Goal: Information Seeking & Learning: Learn about a topic

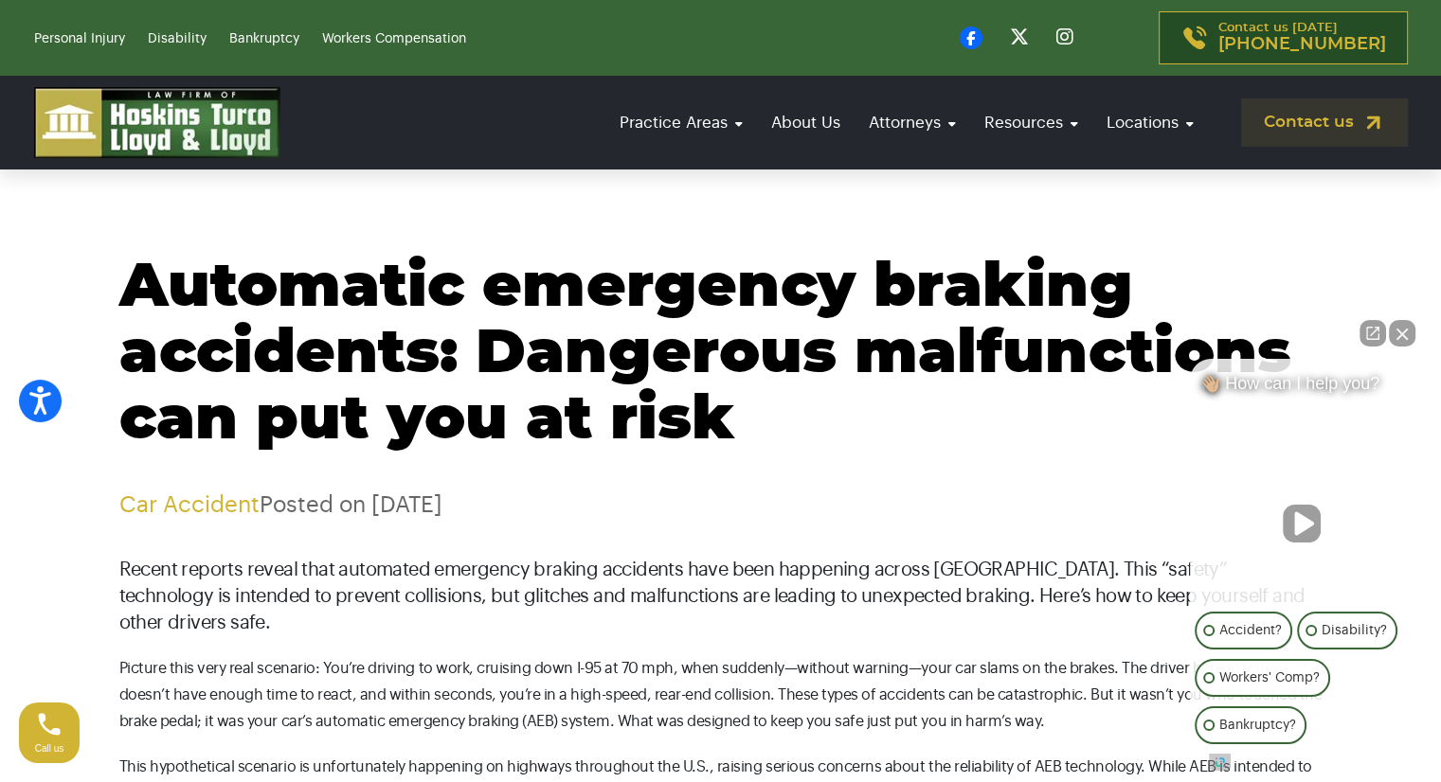
click at [766, 394] on h1 "Automatic emergency braking accidents: Dangerous malfunctions can put you at ri…" at bounding box center [720, 354] width 1203 height 199
click at [1410, 323] on button "Close Intaker Chat Widget" at bounding box center [1402, 333] width 27 height 27
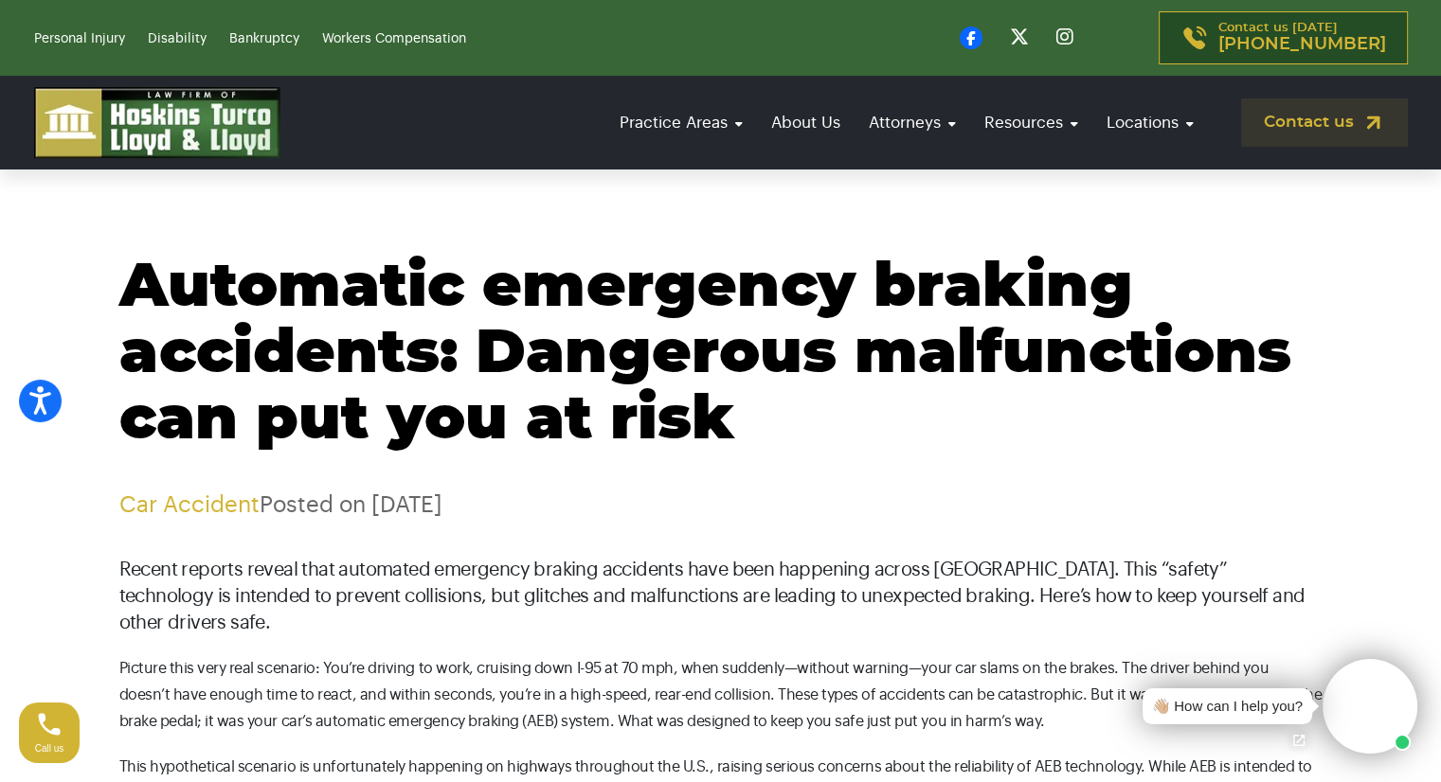
click at [512, 599] on p "Recent reports reveal that automated emergency braking accidents have been happ…" at bounding box center [720, 597] width 1203 height 80
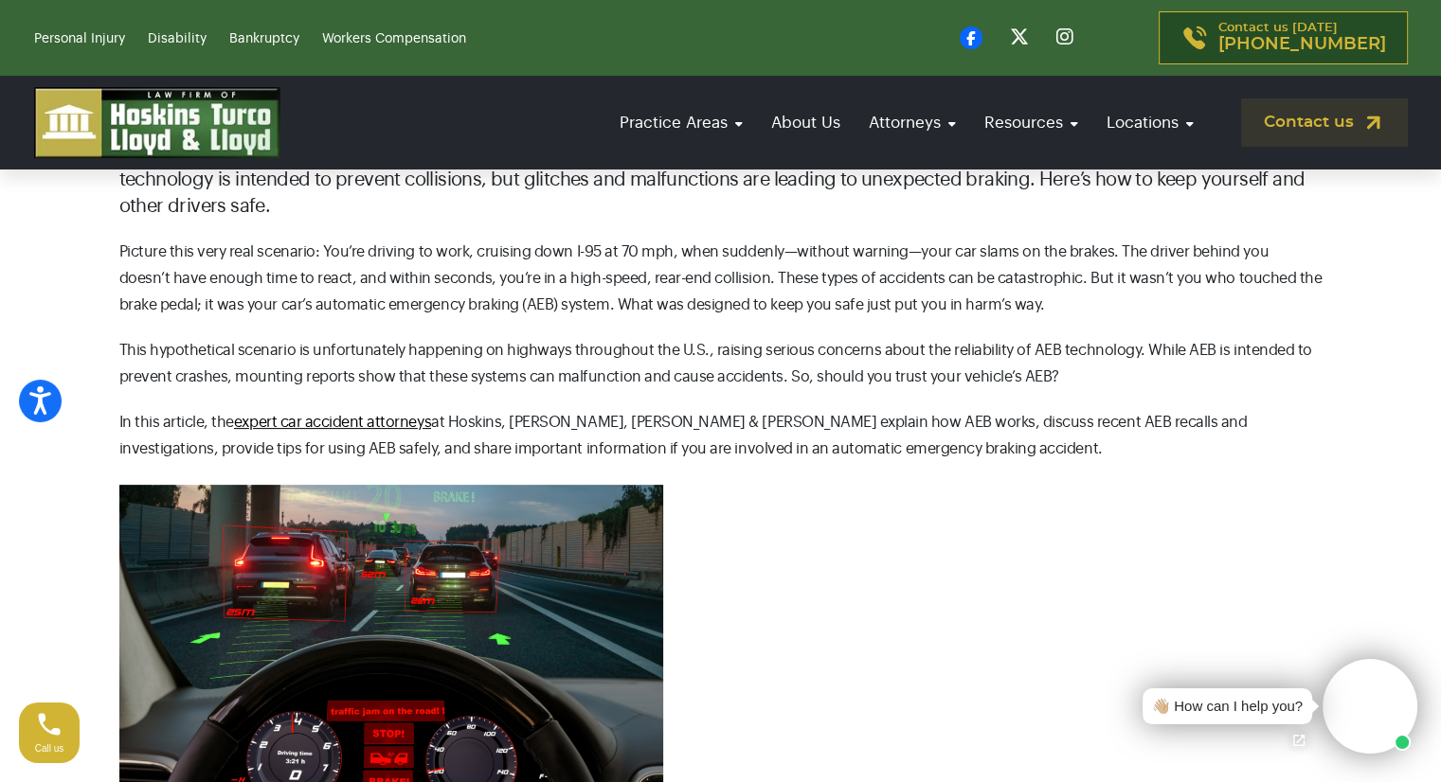
scroll to position [455, 0]
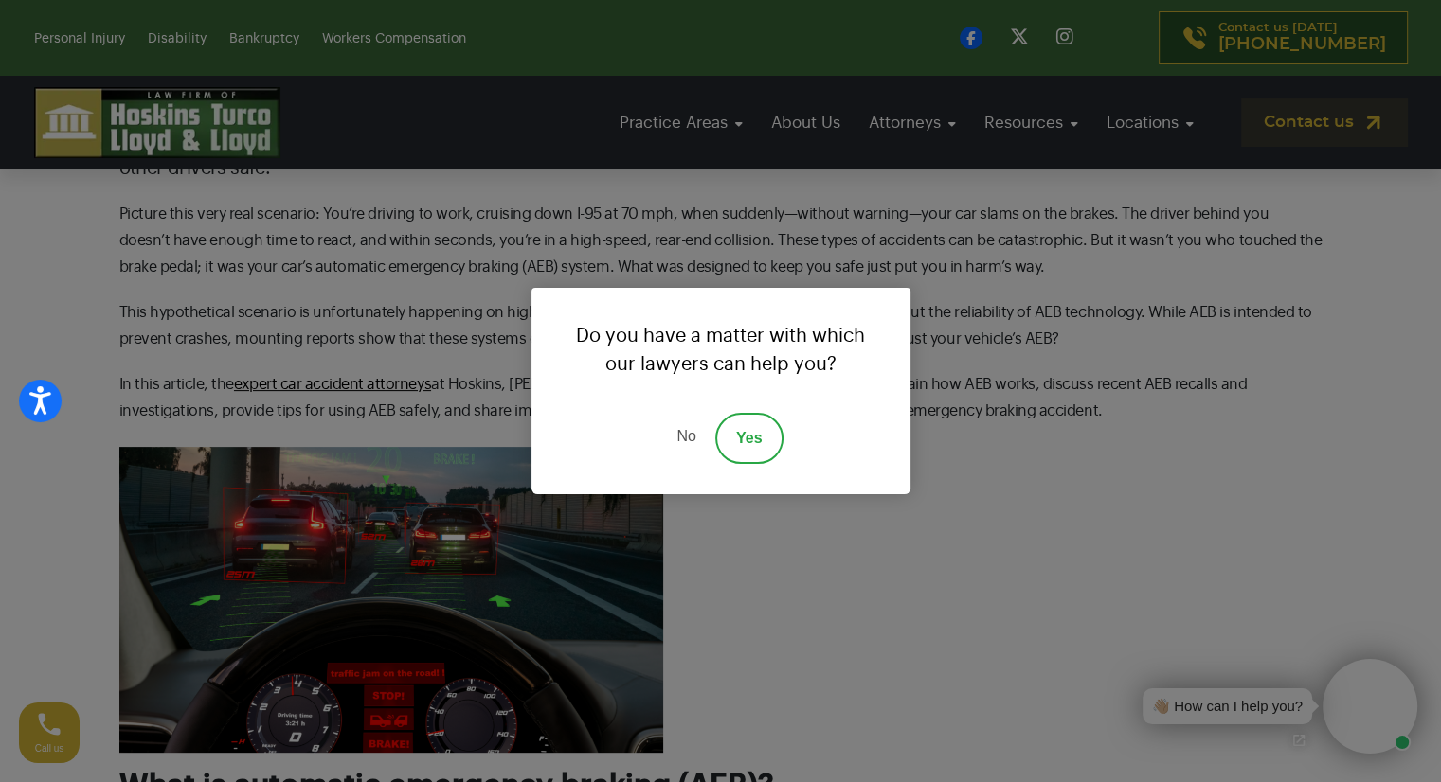
click at [678, 437] on link "No" at bounding box center [685, 438] width 57 height 51
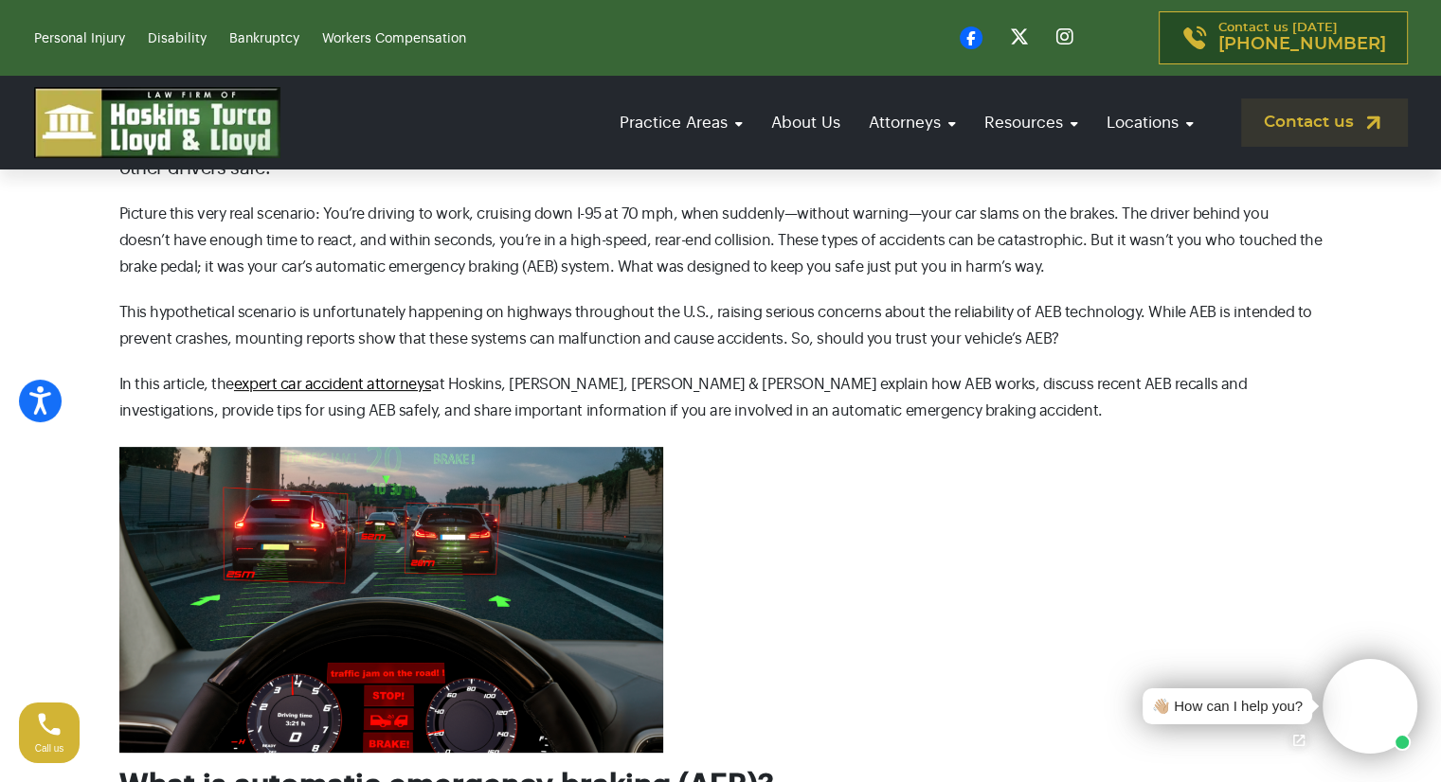
click at [888, 238] on p "Picture this very real scenario: You’re driving to work, cruising down I-95 at …" at bounding box center [720, 241] width 1203 height 80
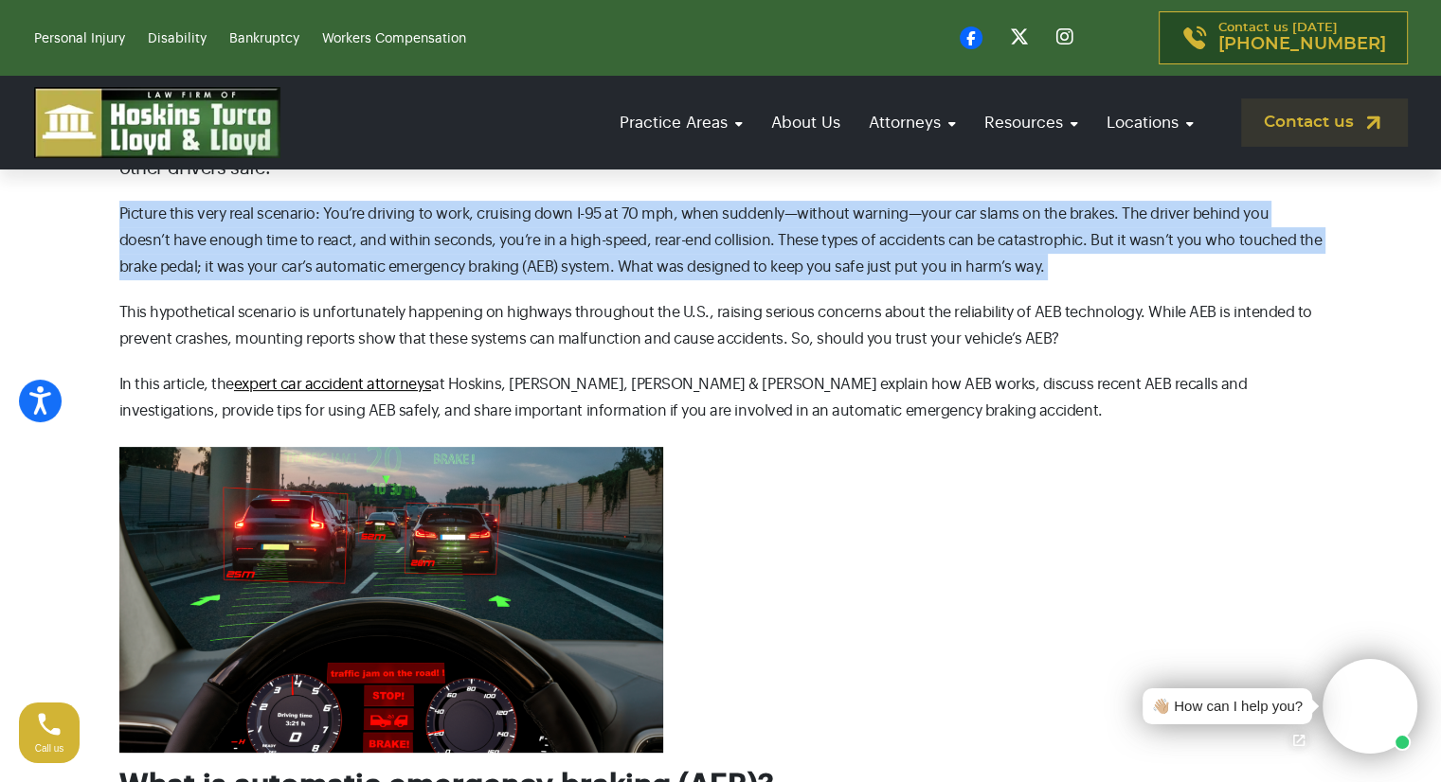
click at [888, 238] on p "Picture this very real scenario: You’re driving to work, cruising down I-95 at …" at bounding box center [720, 241] width 1203 height 80
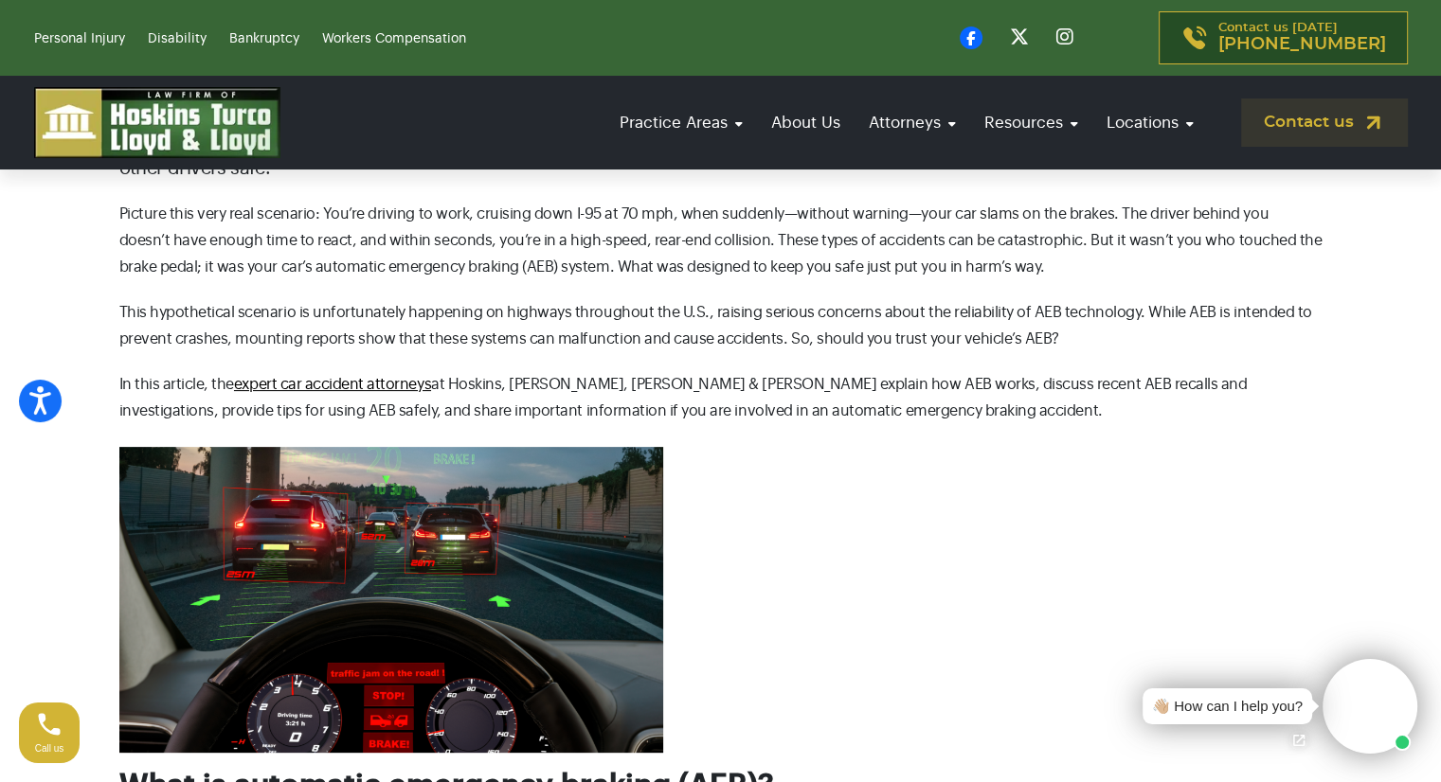
click at [888, 238] on p "Picture this very real scenario: You’re driving to work, cruising down I-95 at …" at bounding box center [720, 241] width 1203 height 80
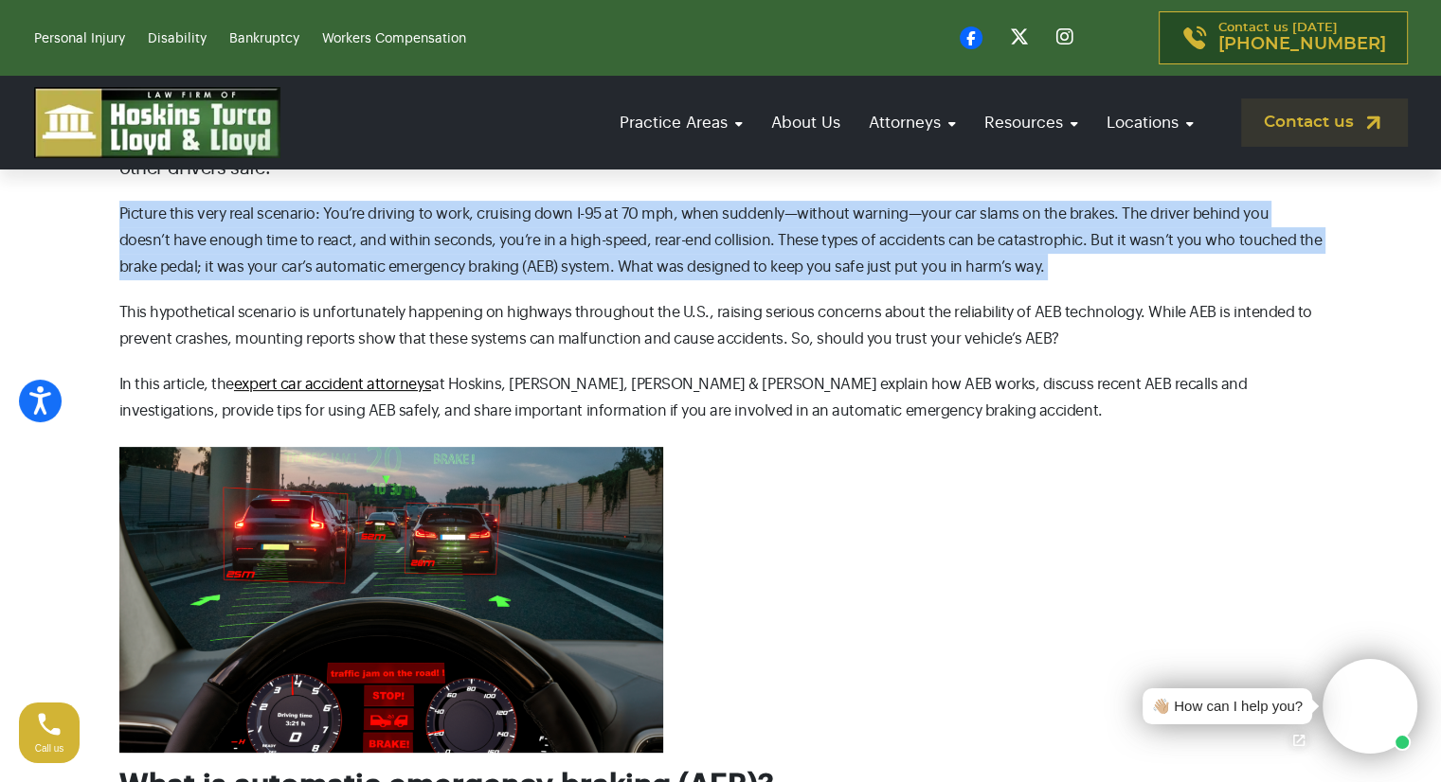
click at [888, 238] on p "Picture this very real scenario: You’re driving to work, cruising down I-95 at …" at bounding box center [720, 241] width 1203 height 80
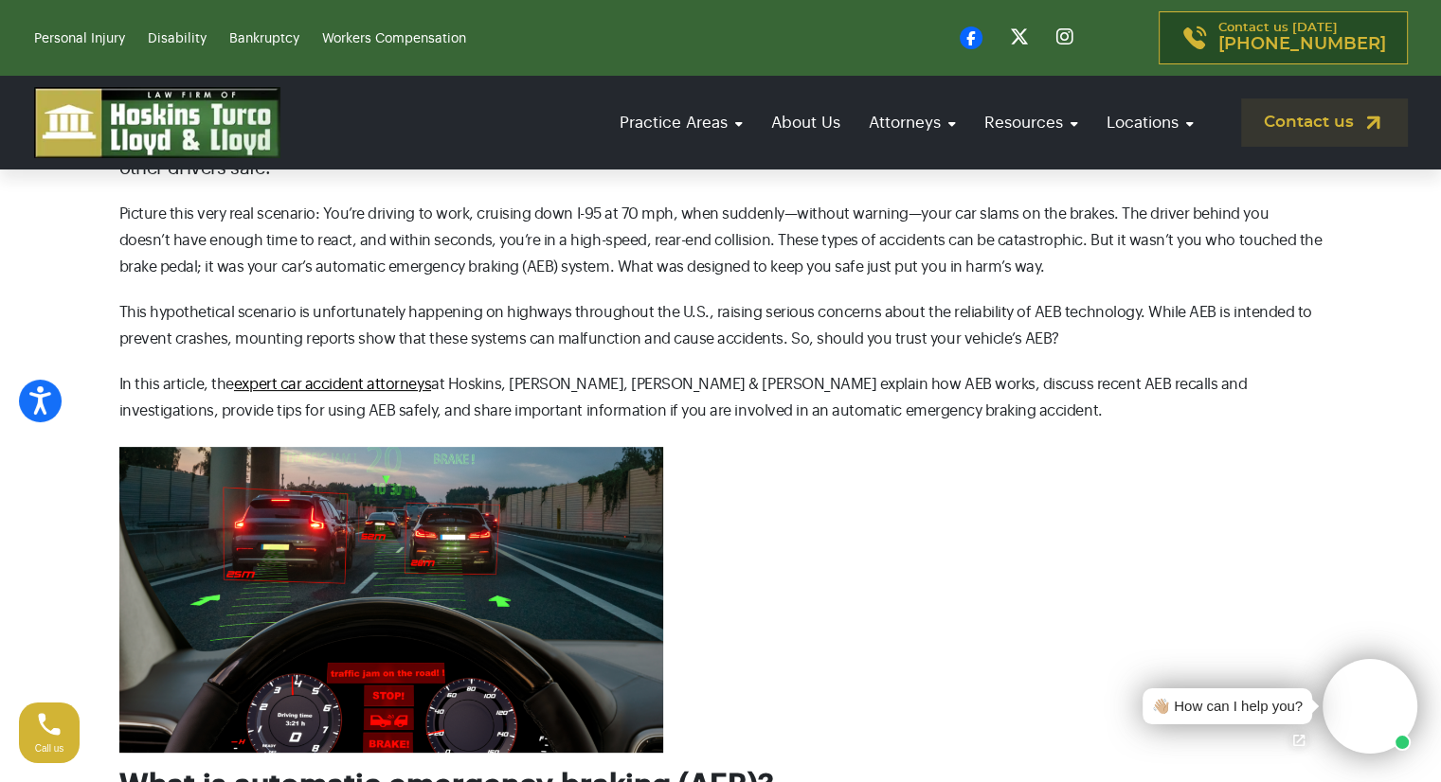
click at [888, 238] on p "Picture this very real scenario: You’re driving to work, cruising down I-95 at …" at bounding box center [720, 241] width 1203 height 80
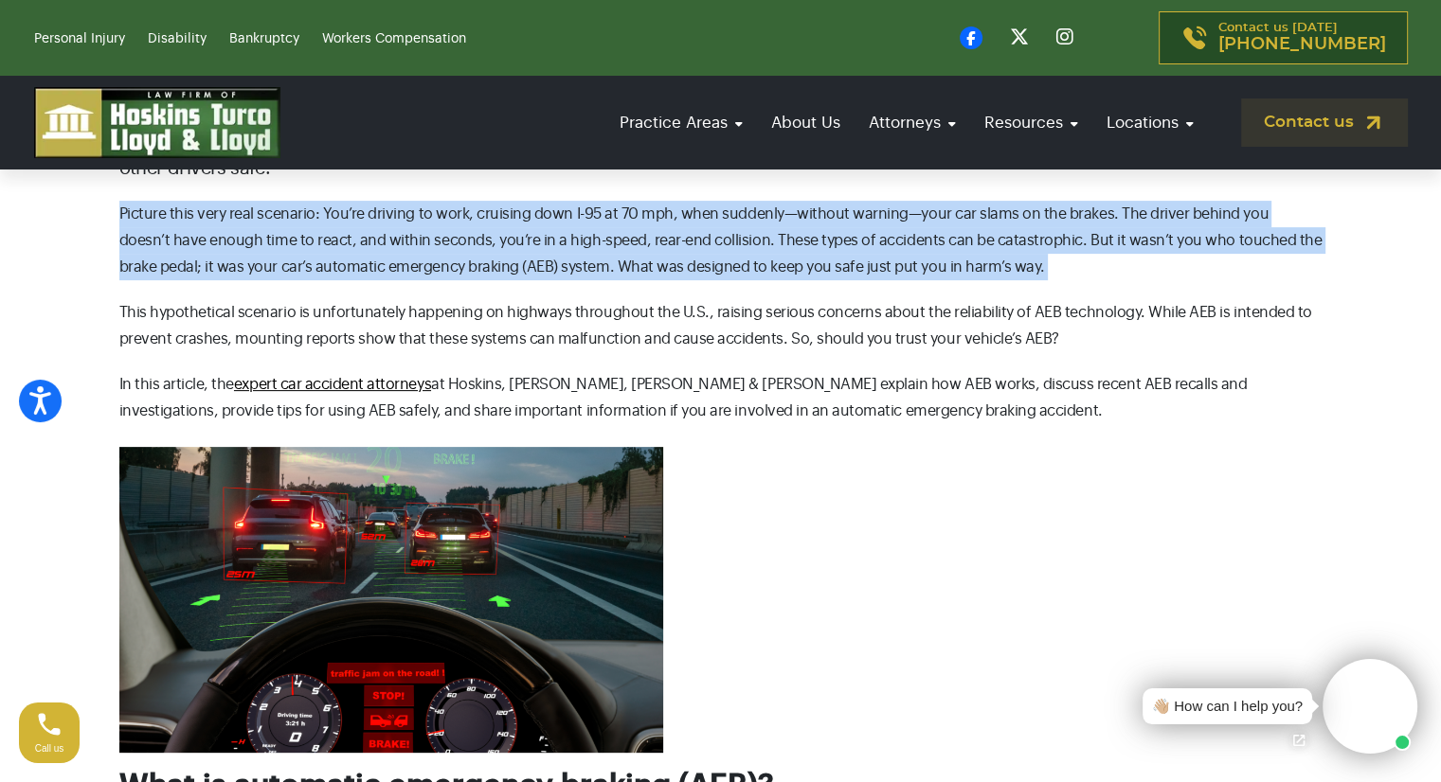
click at [888, 238] on p "Picture this very real scenario: You’re driving to work, cruising down I-95 at …" at bounding box center [720, 241] width 1203 height 80
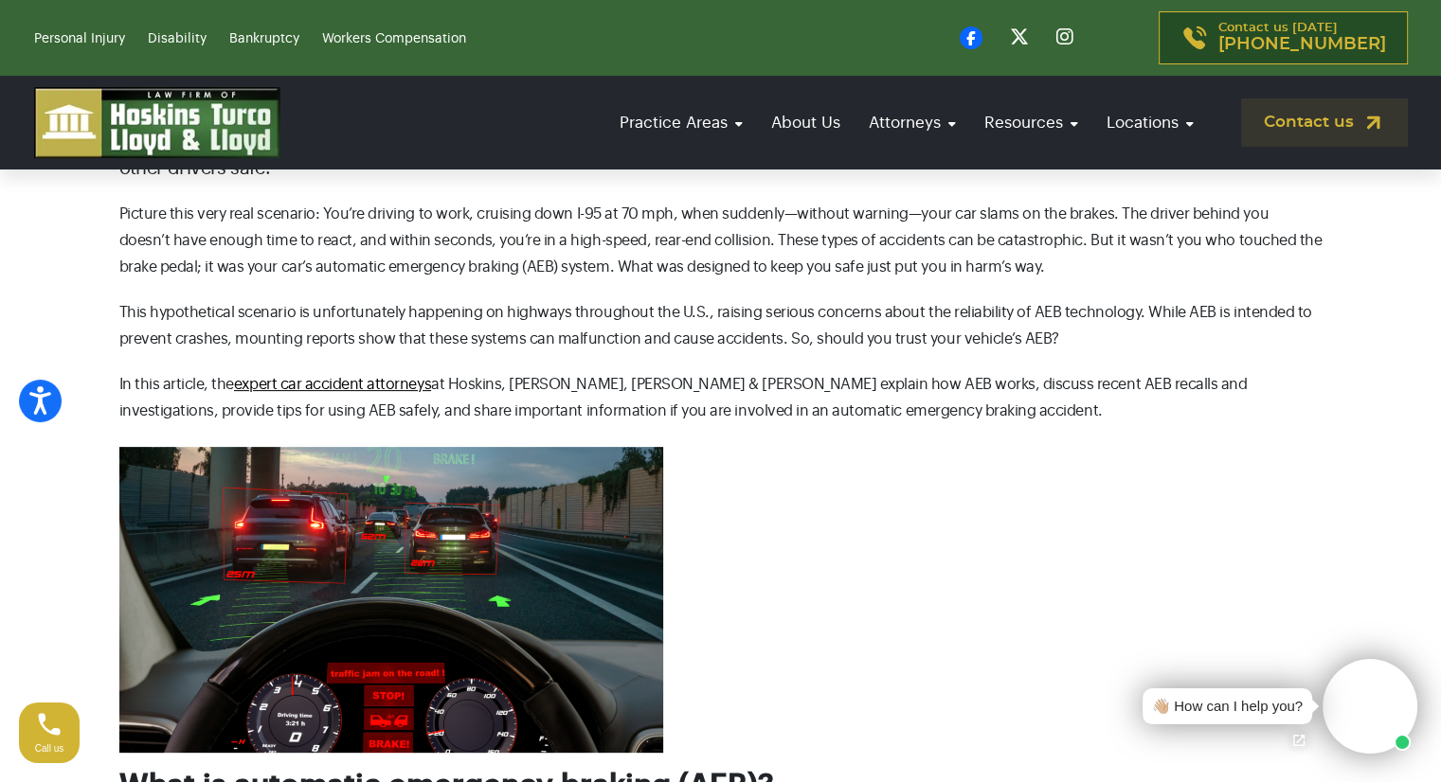
click at [888, 238] on p "Picture this very real scenario: You’re driving to work, cruising down I-95 at …" at bounding box center [720, 241] width 1203 height 80
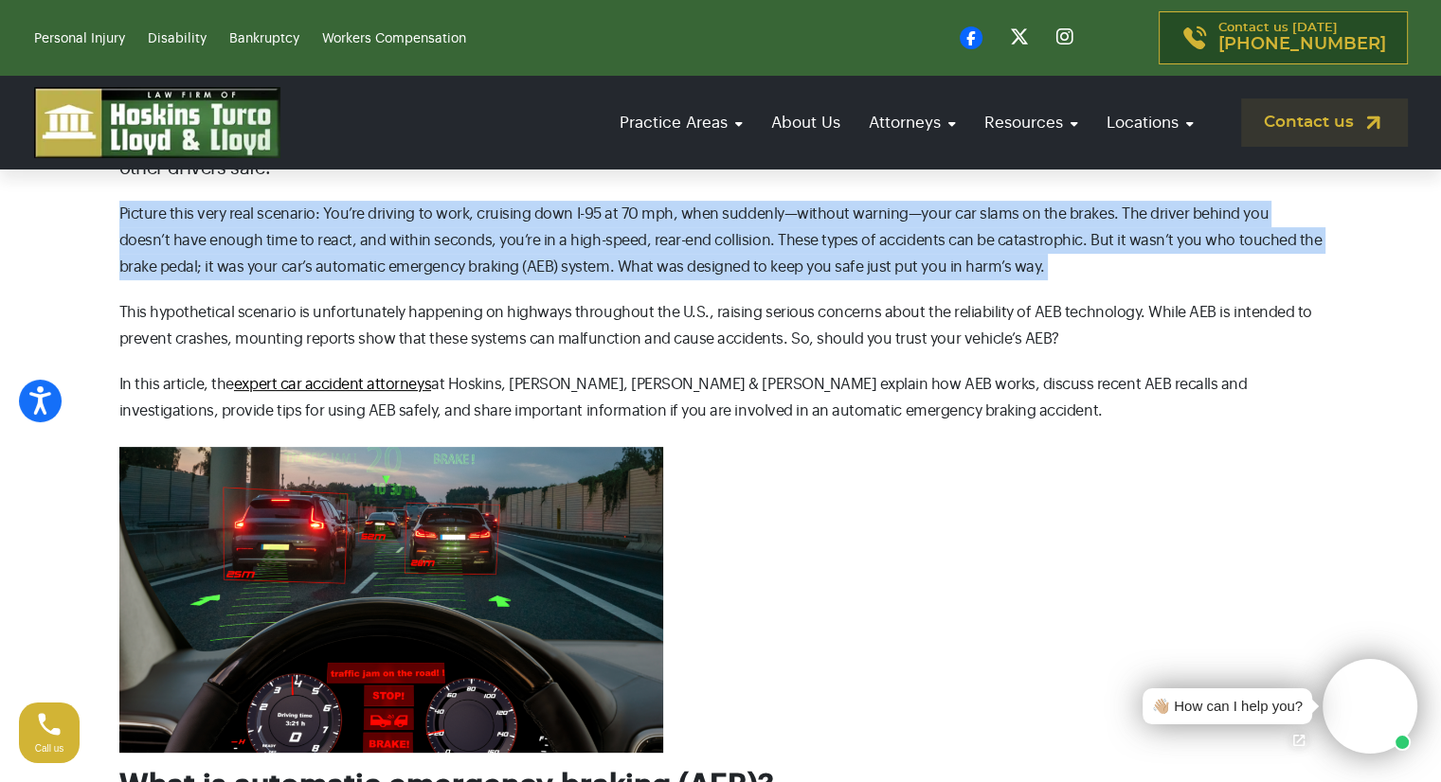
click at [888, 238] on p "Picture this very real scenario: You’re driving to work, cruising down I-95 at …" at bounding box center [720, 241] width 1203 height 80
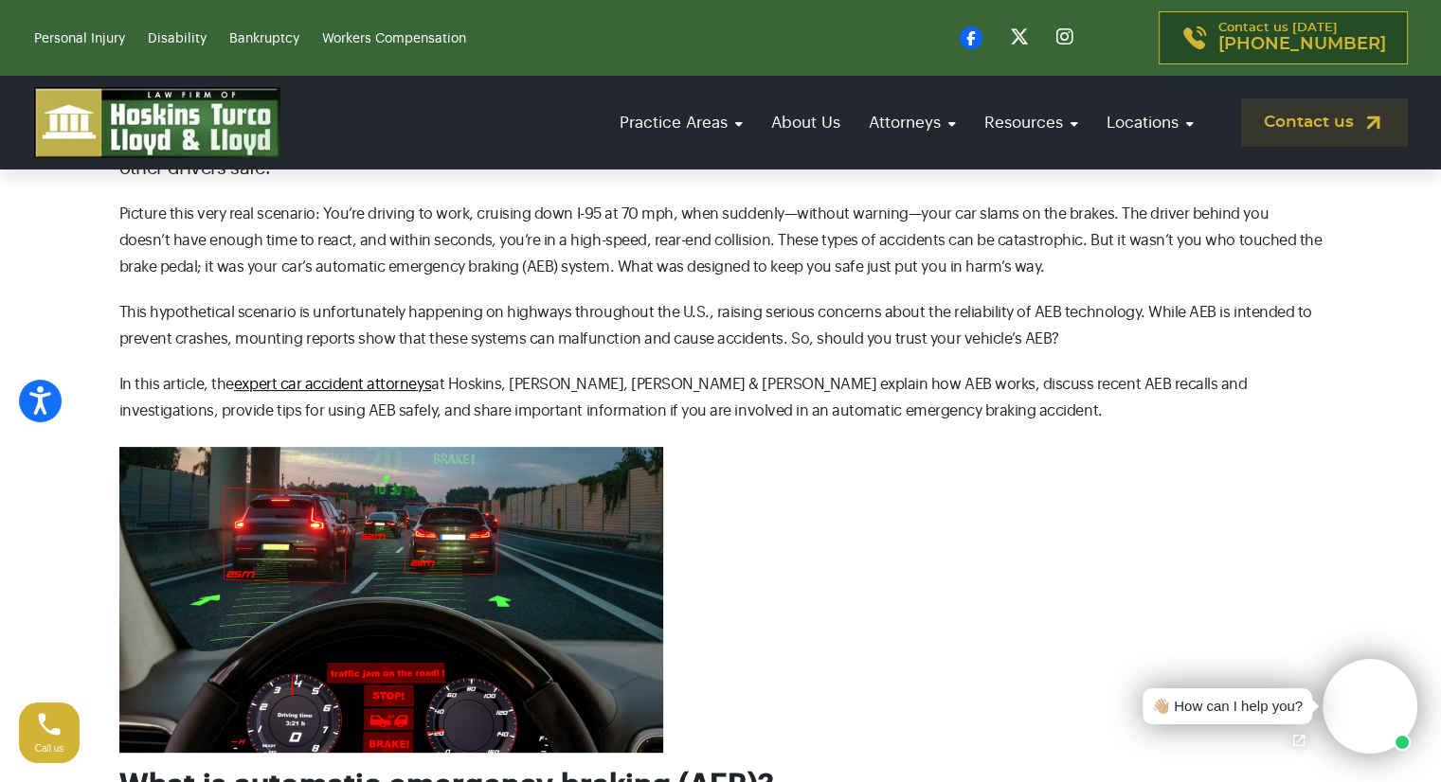
click at [481, 318] on p "This hypothetical scenario is unfortunately happening on highways throughout th…" at bounding box center [720, 325] width 1203 height 53
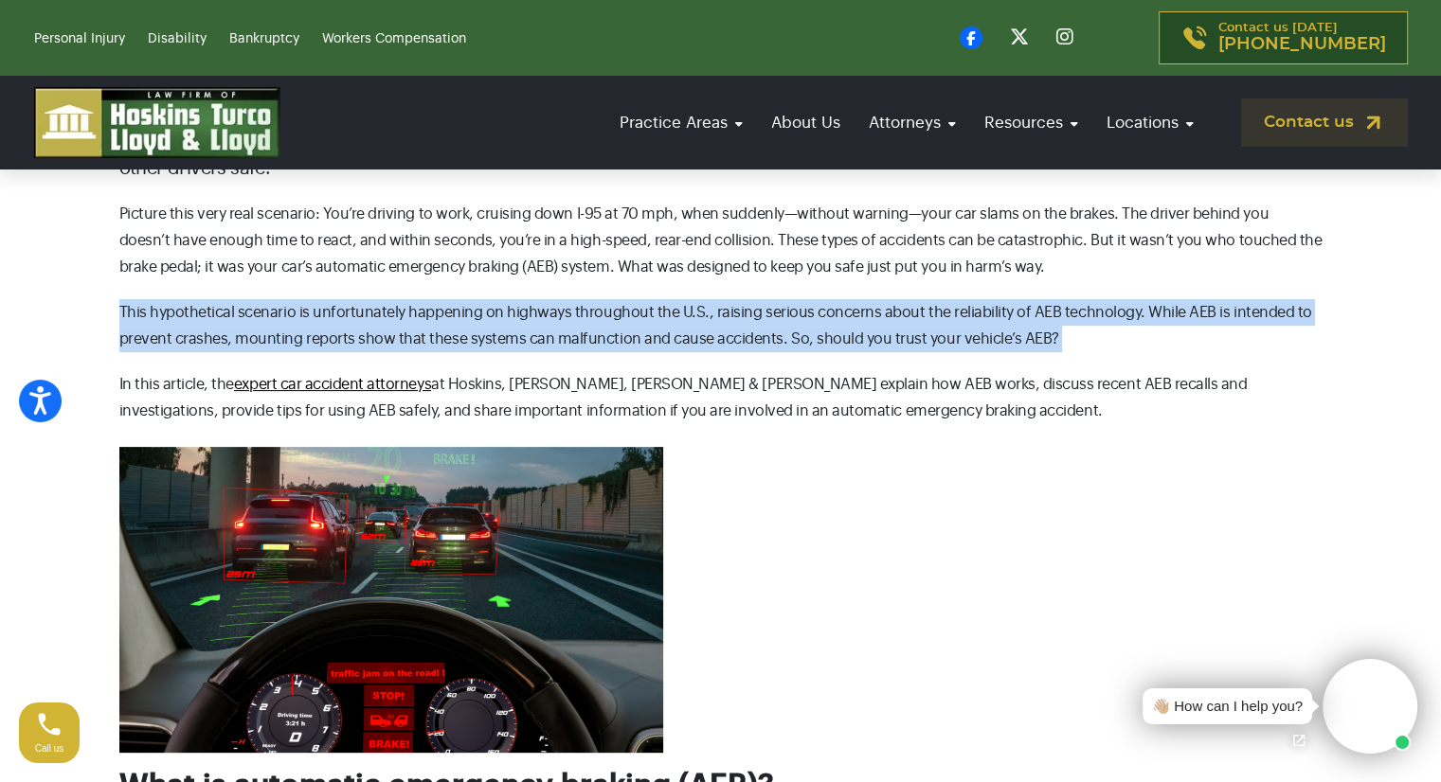
click at [481, 318] on p "This hypothetical scenario is unfortunately happening on highways throughout th…" at bounding box center [720, 325] width 1203 height 53
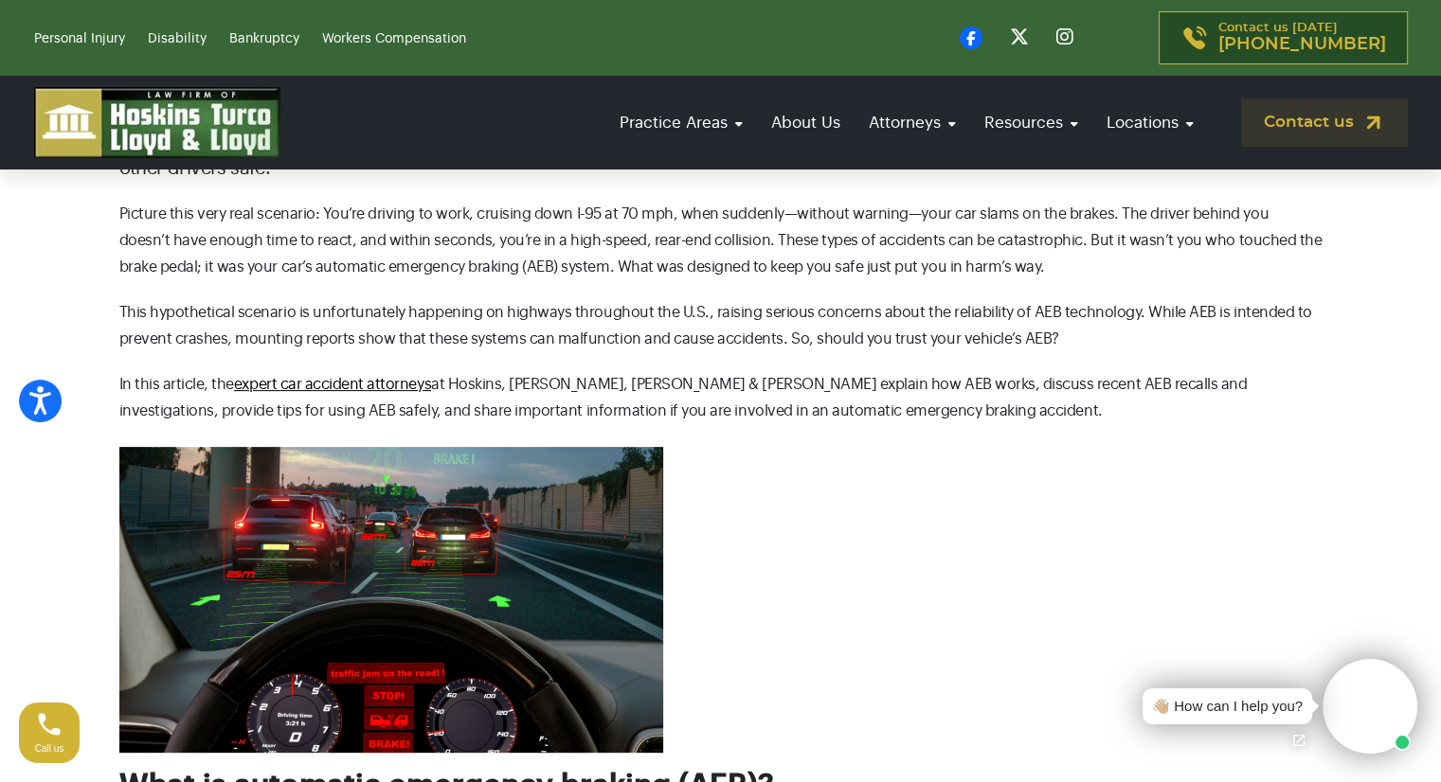
click at [481, 318] on p "This hypothetical scenario is unfortunately happening on highways throughout th…" at bounding box center [720, 325] width 1203 height 53
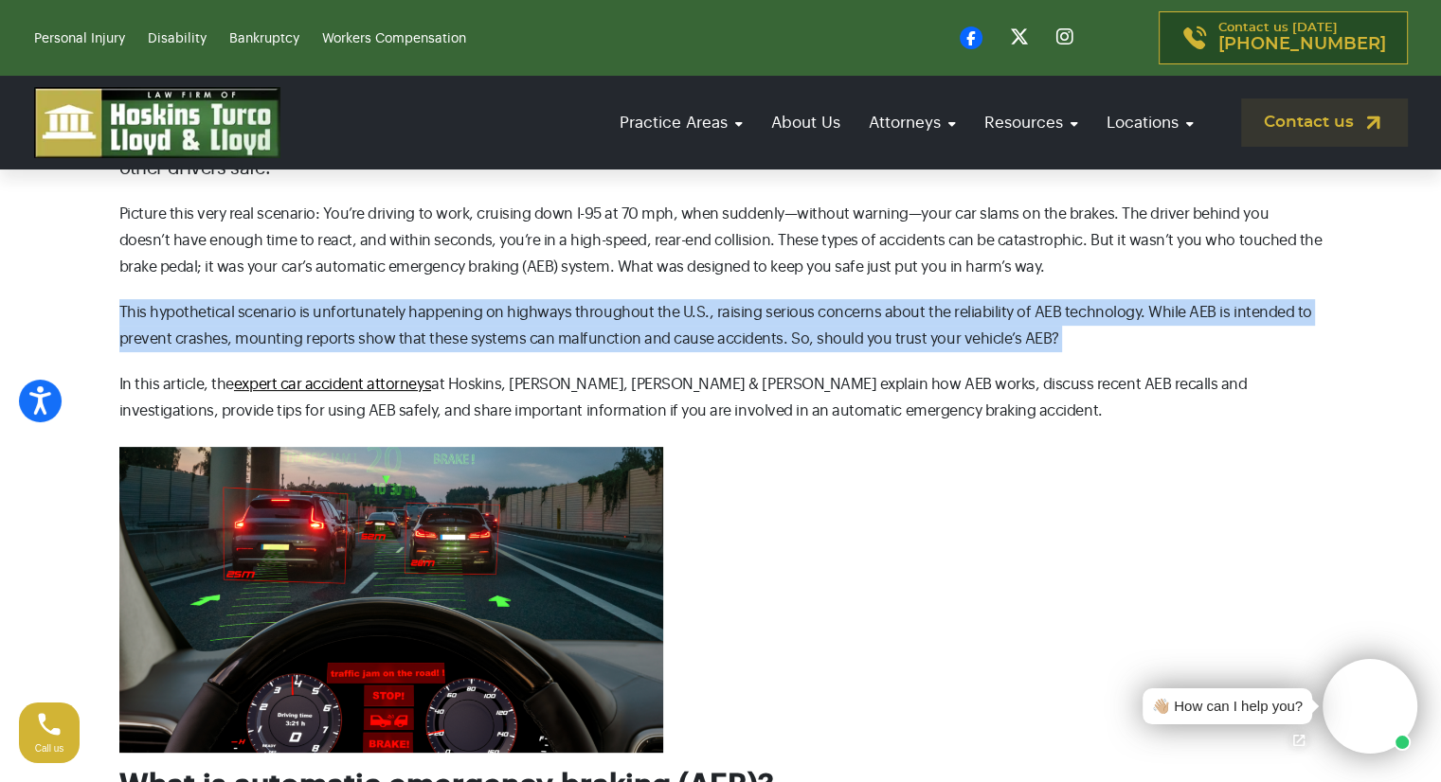
click at [481, 318] on p "This hypothetical scenario is unfortunately happening on highways throughout th…" at bounding box center [720, 325] width 1203 height 53
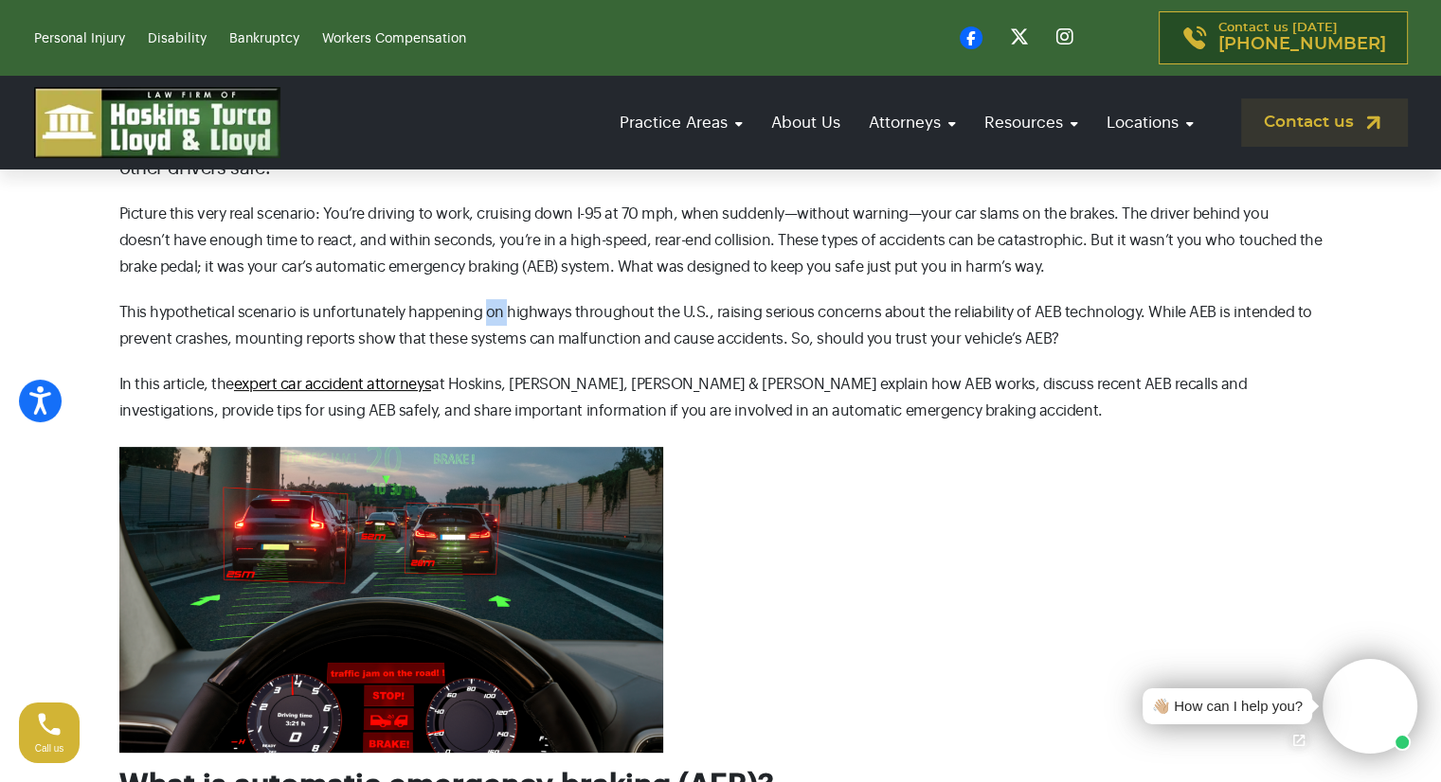
click at [481, 318] on p "This hypothetical scenario is unfortunately happening on highways throughout th…" at bounding box center [720, 325] width 1203 height 53
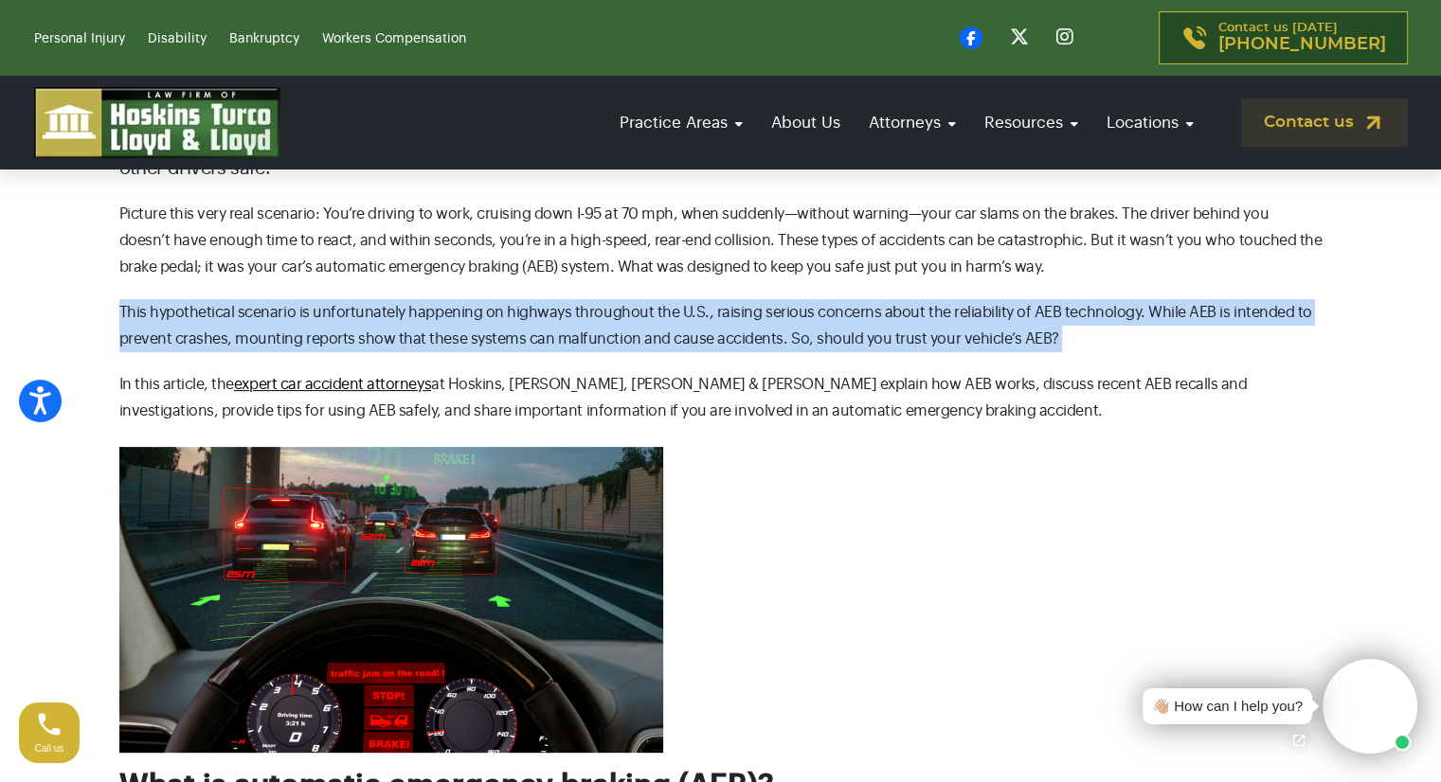
click at [481, 318] on p "This hypothetical scenario is unfortunately happening on highways throughout th…" at bounding box center [720, 325] width 1203 height 53
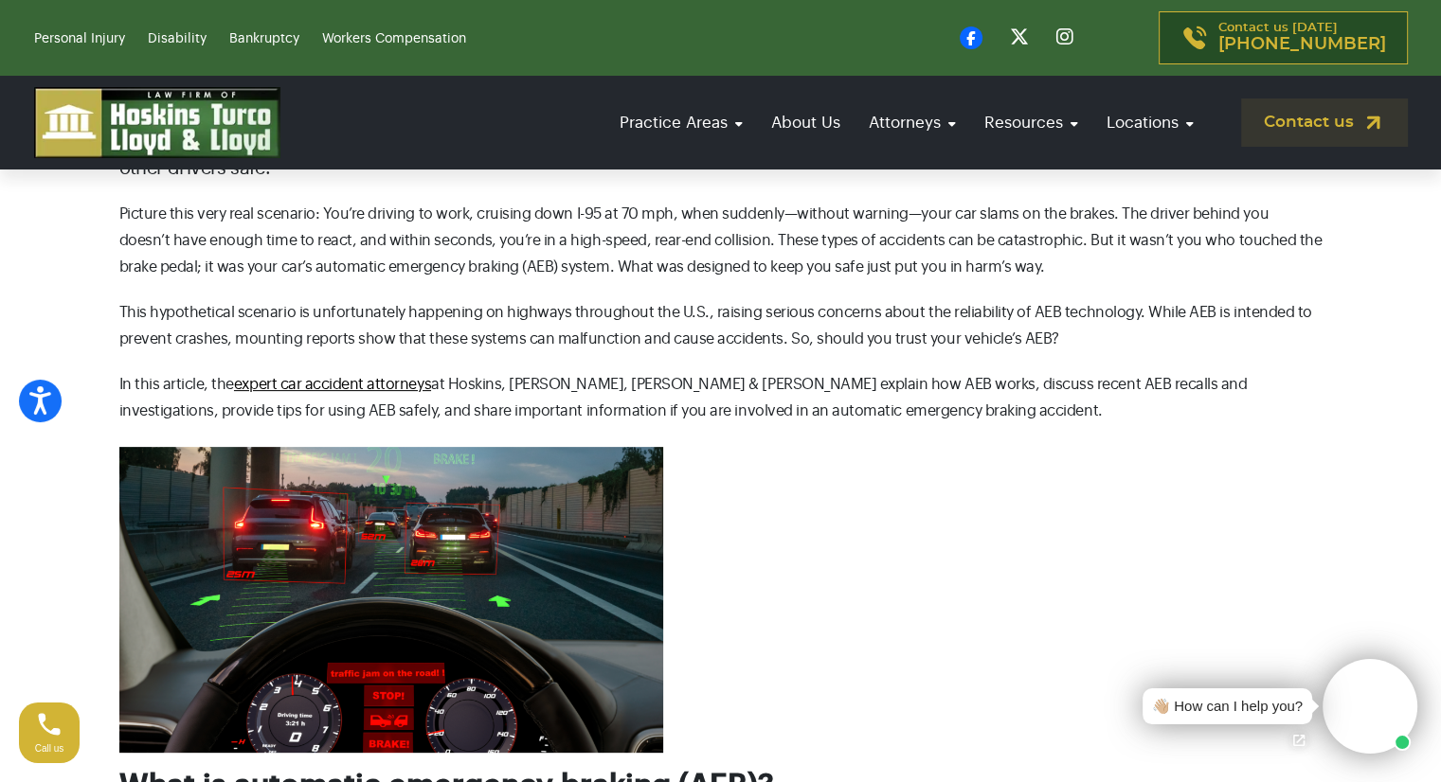
click at [481, 318] on p "This hypothetical scenario is unfortunately happening on highways throughout th…" at bounding box center [720, 325] width 1203 height 53
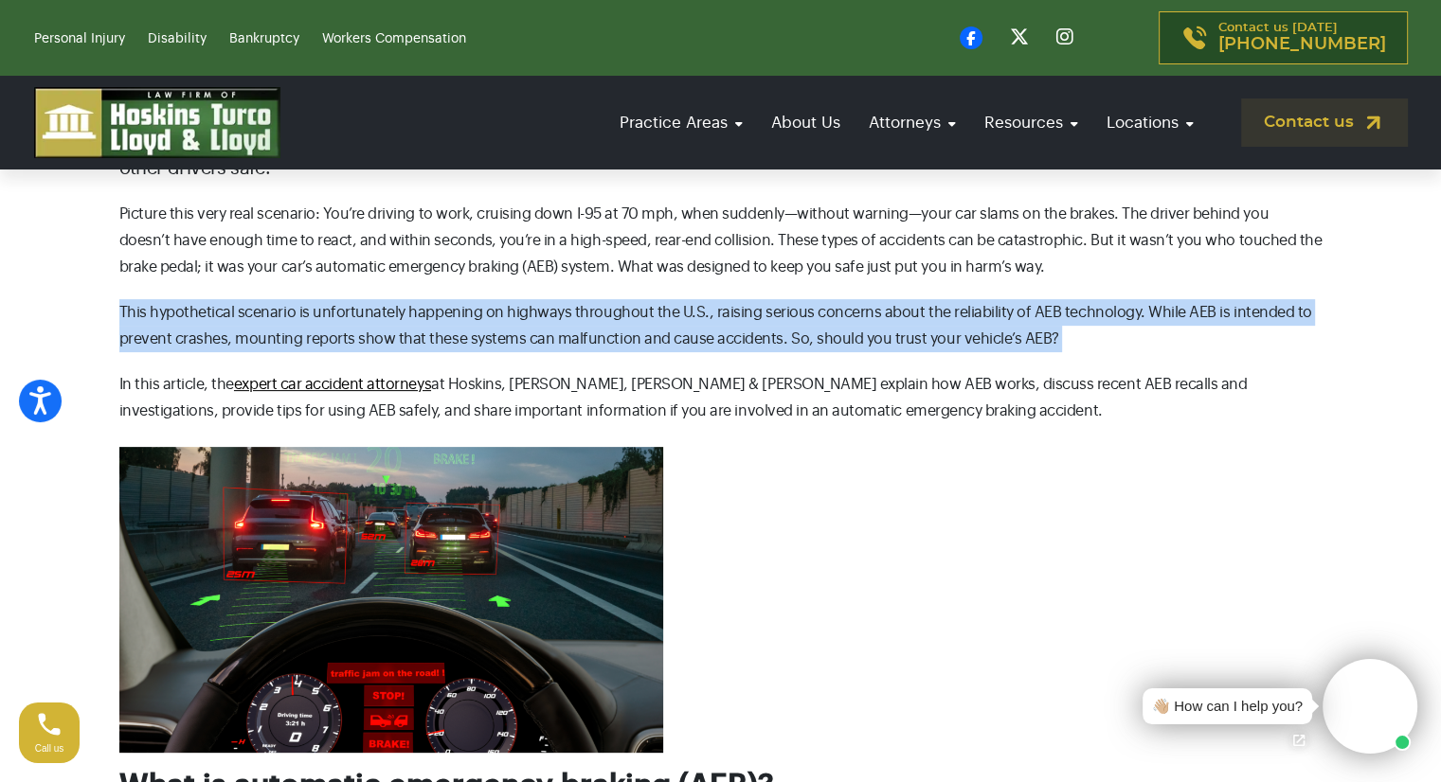
click at [481, 318] on p "This hypothetical scenario is unfortunately happening on highways throughout th…" at bounding box center [720, 325] width 1203 height 53
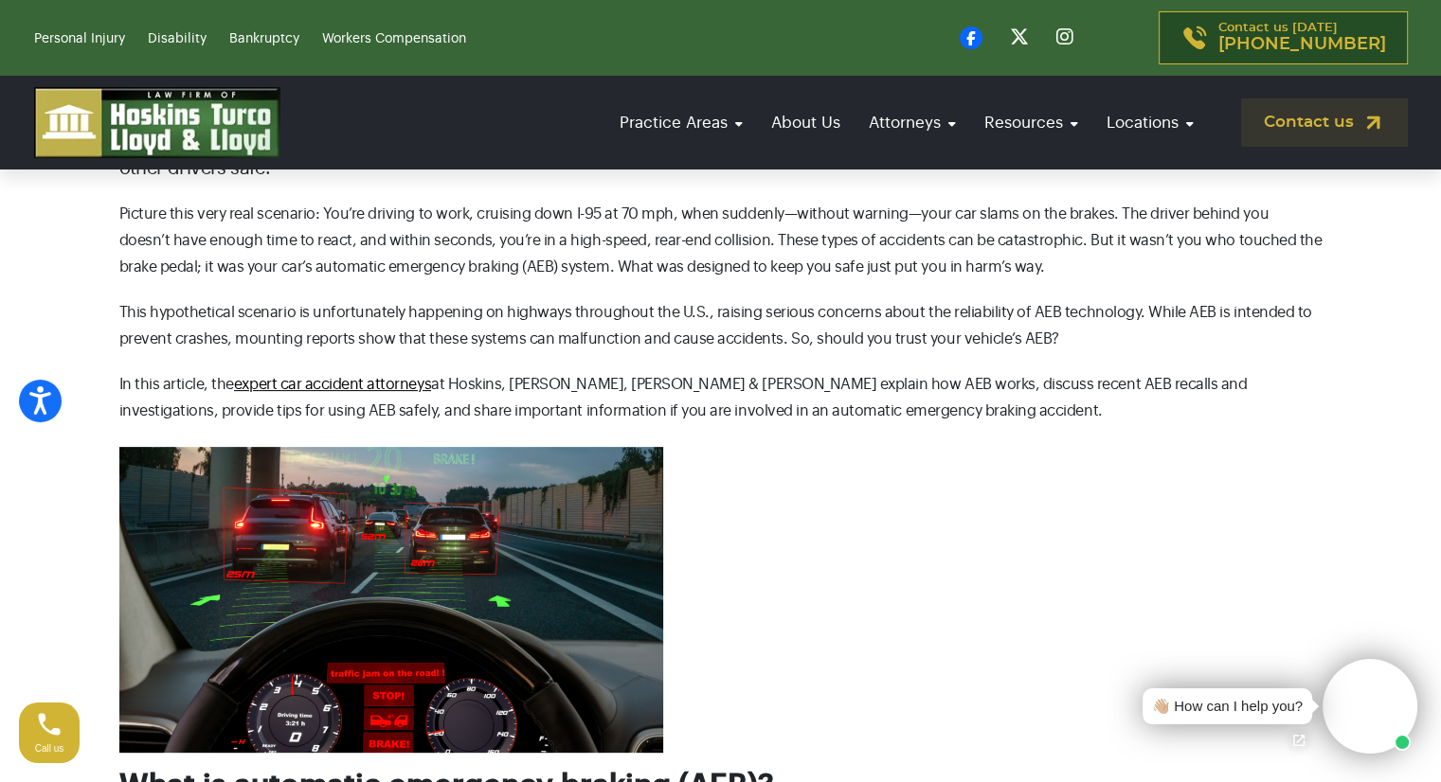
click at [620, 314] on p "This hypothetical scenario is unfortunately happening on highways throughout th…" at bounding box center [720, 325] width 1203 height 53
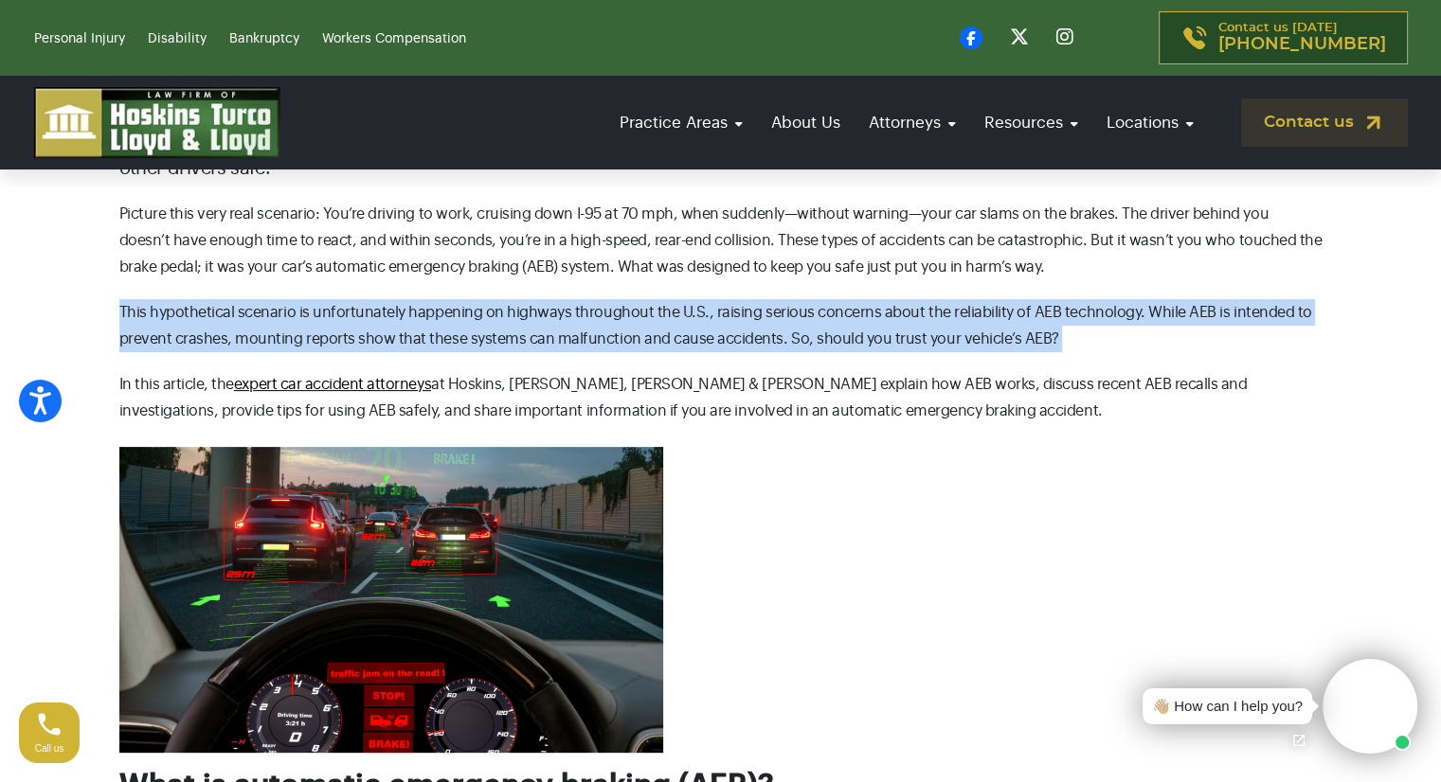
click at [620, 314] on p "This hypothetical scenario is unfortunately happening on highways throughout th…" at bounding box center [720, 325] width 1203 height 53
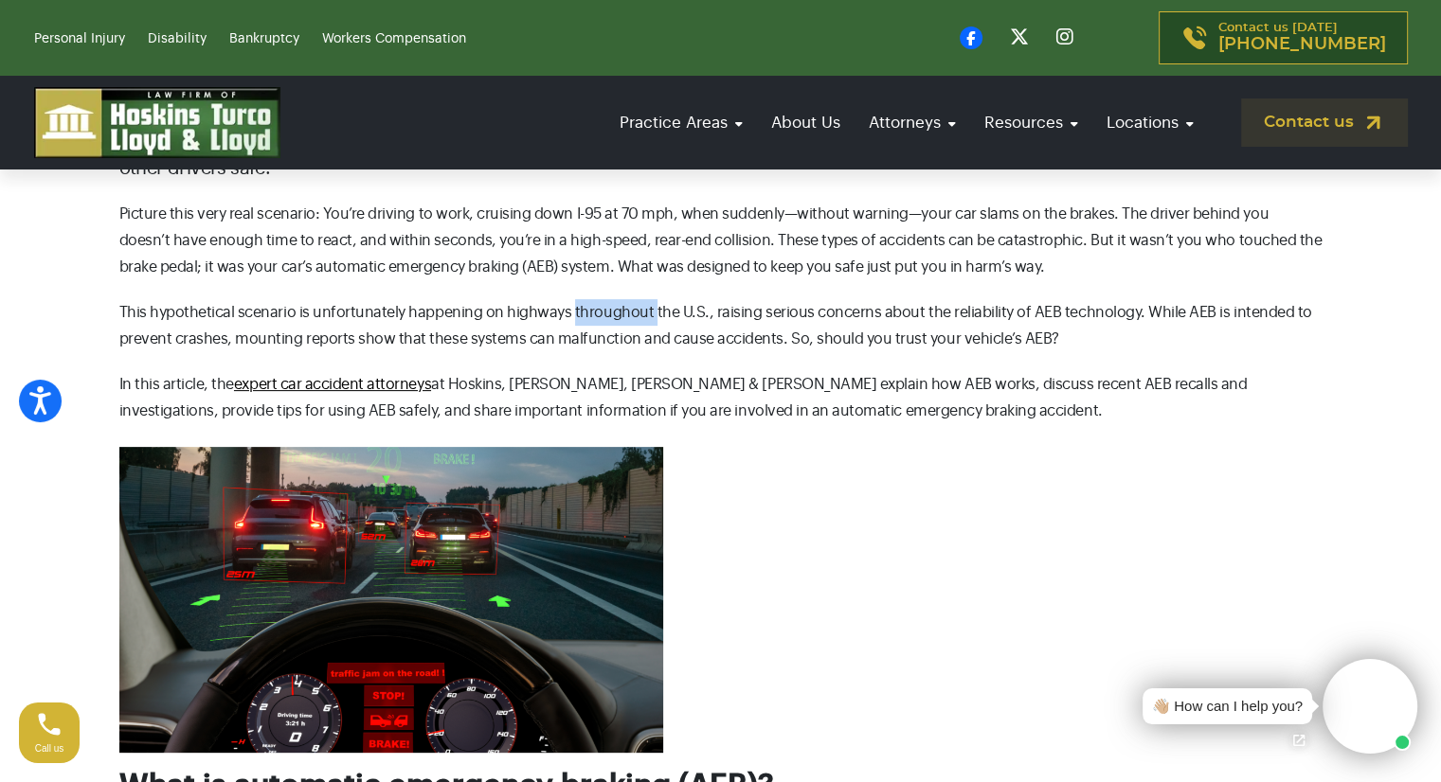
click at [620, 314] on p "This hypothetical scenario is unfortunately happening on highways throughout th…" at bounding box center [720, 325] width 1203 height 53
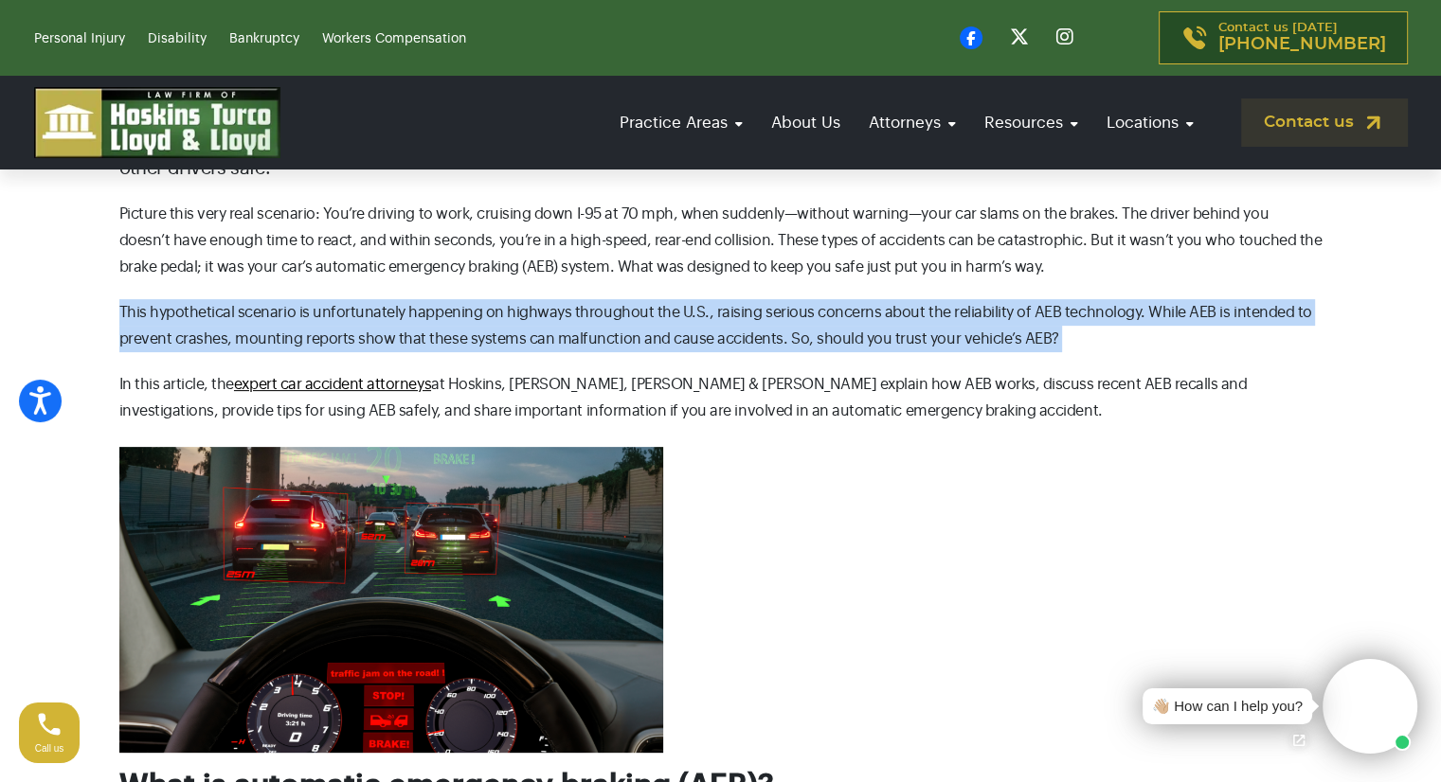
click at [620, 314] on p "This hypothetical scenario is unfortunately happening on highways throughout th…" at bounding box center [720, 325] width 1203 height 53
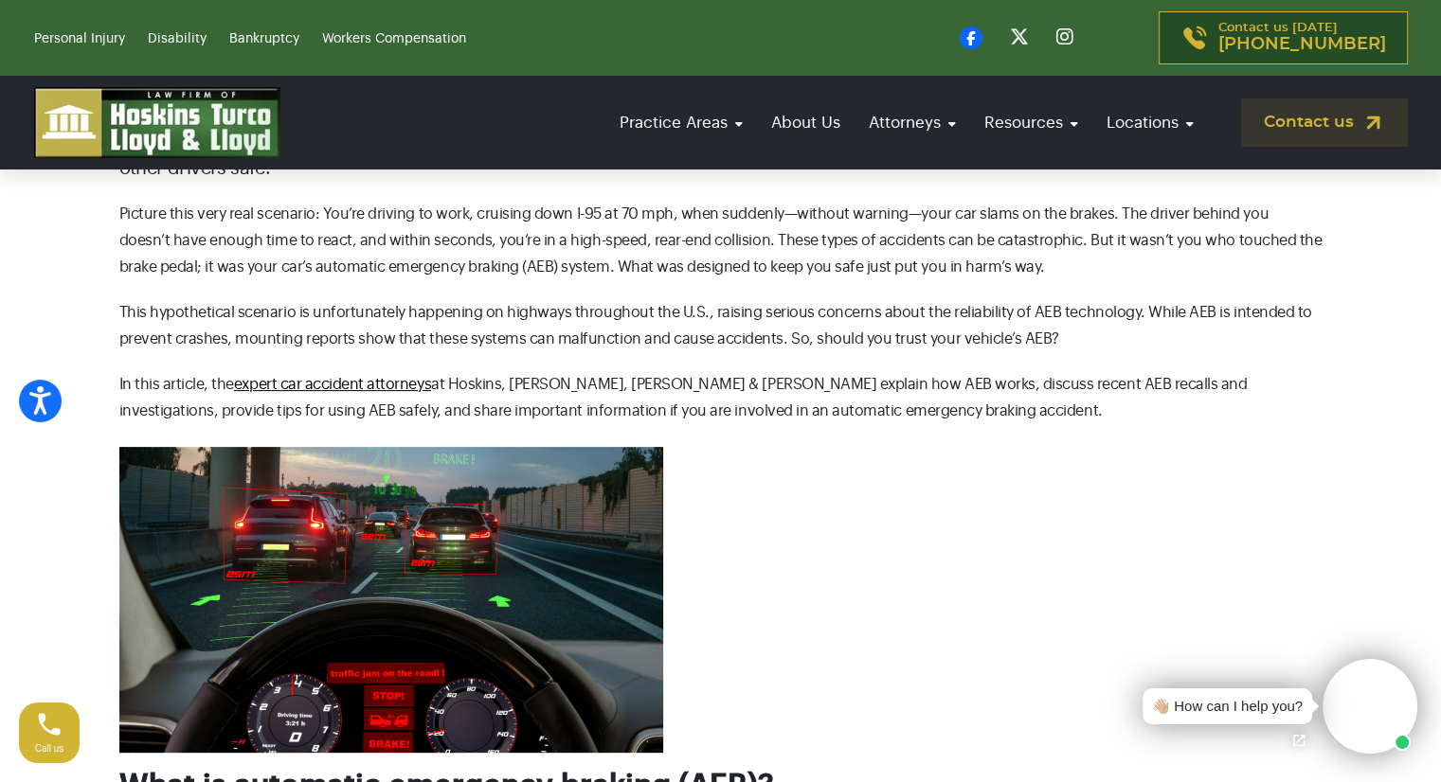
click at [734, 384] on p "In this article, the expert car accident attorneys at [GEOGRAPHIC_DATA], Turco,…" at bounding box center [720, 397] width 1203 height 53
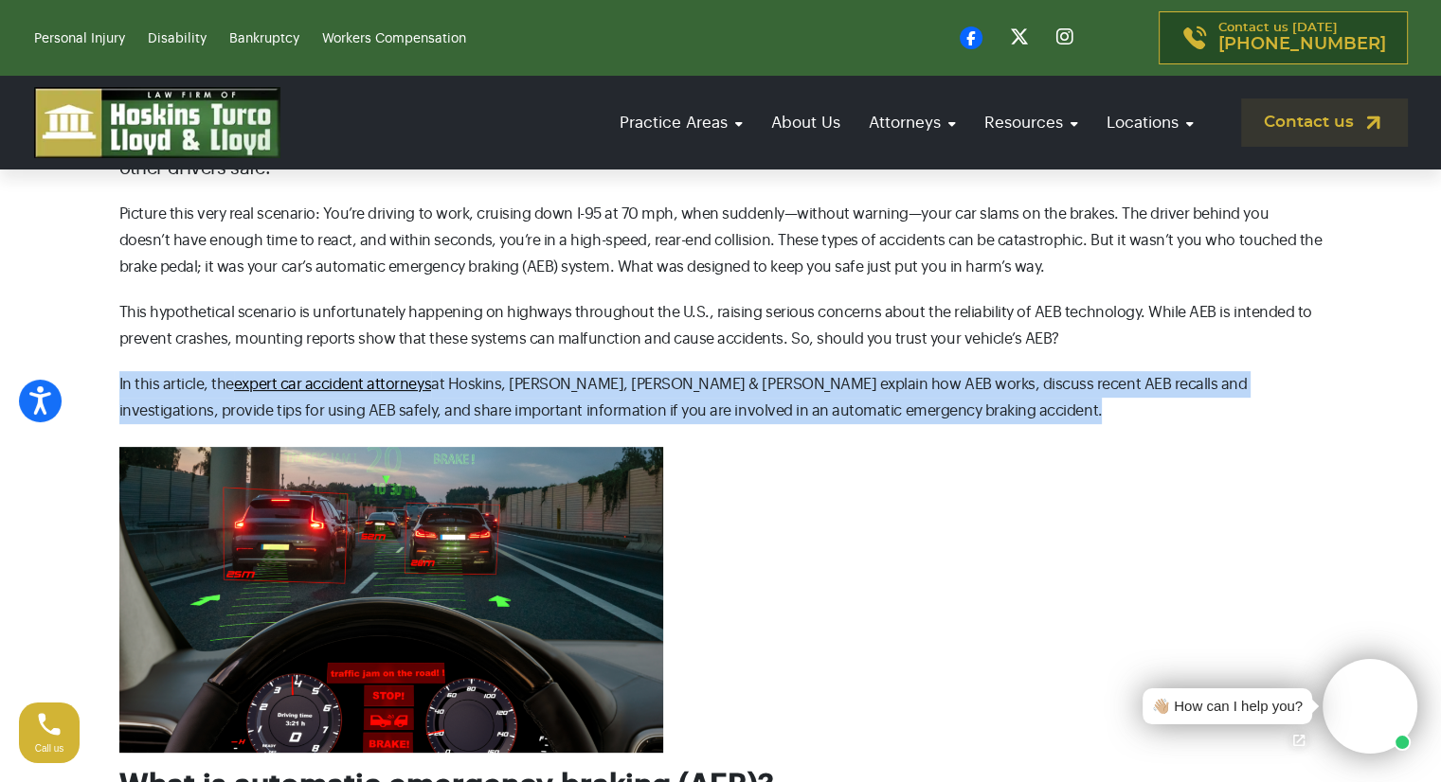
click at [734, 384] on p "In this article, the expert car accident attorneys at [GEOGRAPHIC_DATA], Turco,…" at bounding box center [720, 397] width 1203 height 53
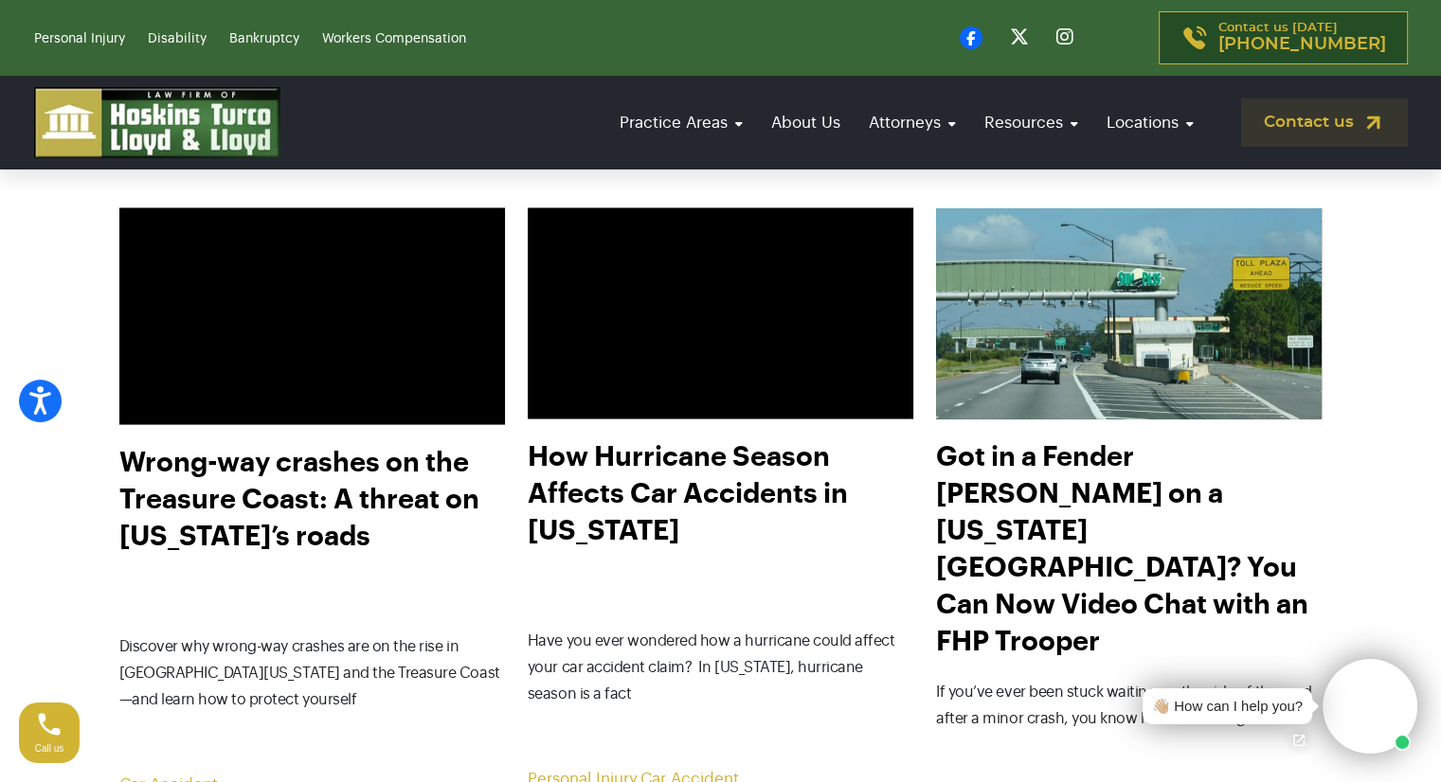
scroll to position [3524, 0]
